Goal: Check status

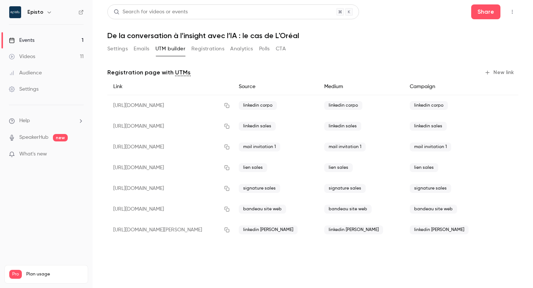
click at [207, 47] on button "Registrations" at bounding box center [207, 49] width 33 height 12
